Goal: Task Accomplishment & Management: Manage account settings

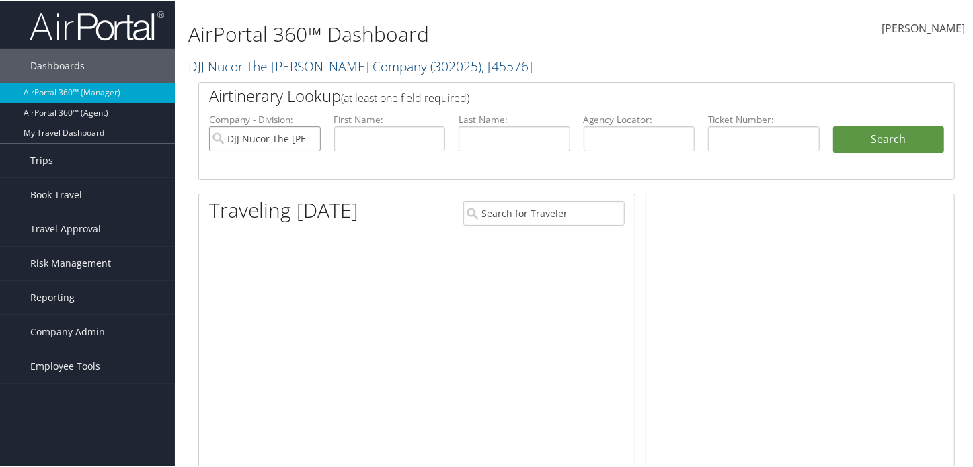
drag, startPoint x: 0, startPoint y: 0, endPoint x: 309, endPoint y: 135, distance: 336.8
click at [309, 135] on input "DJJ Nucor The [PERSON_NAME] Company" at bounding box center [265, 137] width 112 height 25
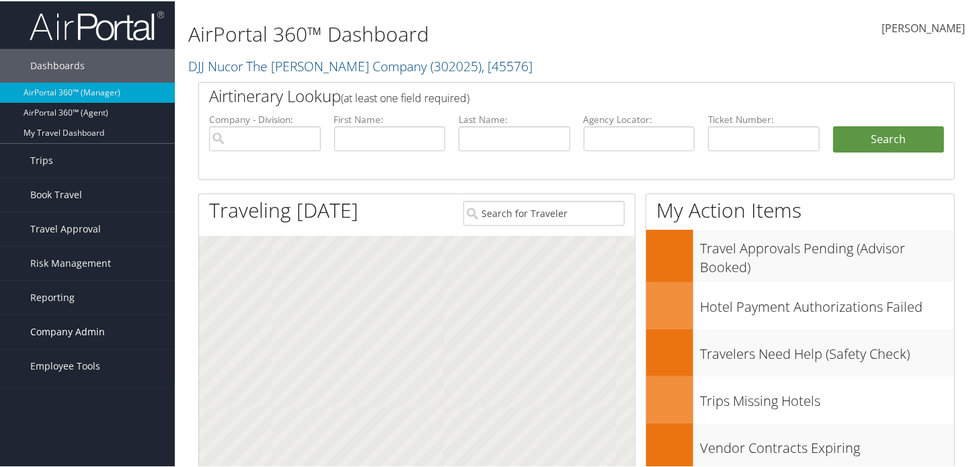
click at [80, 328] on span "Company Admin" at bounding box center [67, 331] width 75 height 34
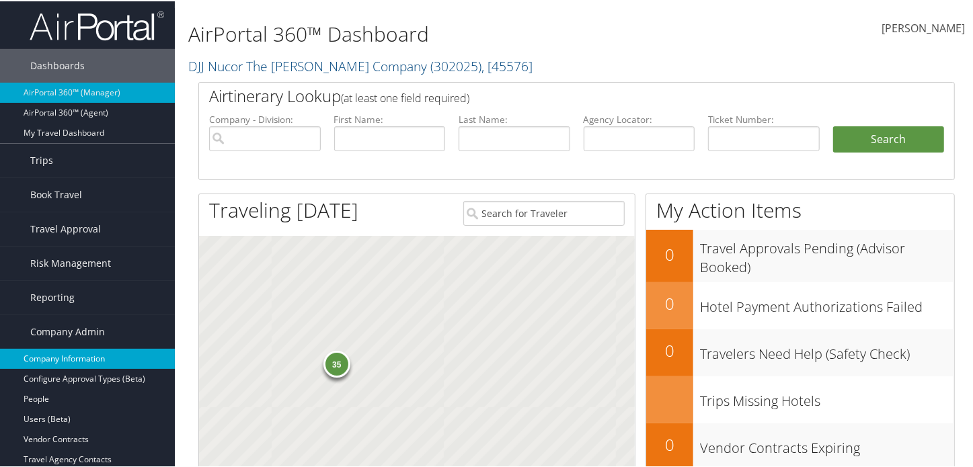
click at [83, 356] on link "Company Information" at bounding box center [87, 358] width 175 height 20
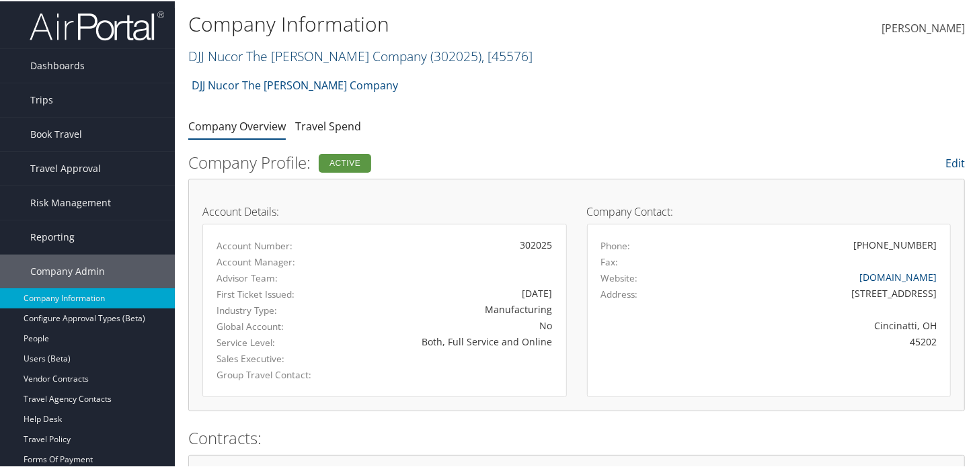
click at [505, 55] on span ", [ 45576 ]" at bounding box center [507, 55] width 51 height 18
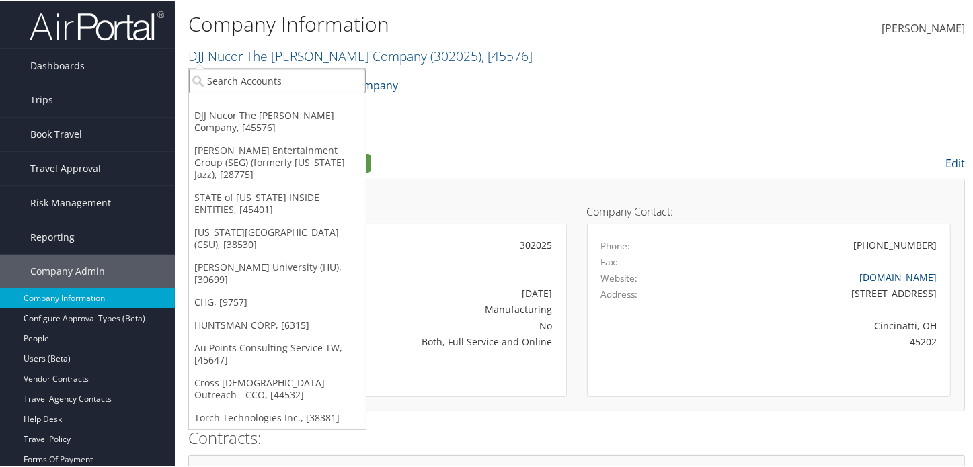
click at [276, 83] on input "search" at bounding box center [277, 79] width 177 height 25
type input "c"
click at [229, 79] on input "search" at bounding box center [277, 79] width 177 height 25
click at [325, 90] on input "search" at bounding box center [277, 79] width 177 height 25
type input "[PERSON_NAME]"
